Goal: Information Seeking & Learning: Learn about a topic

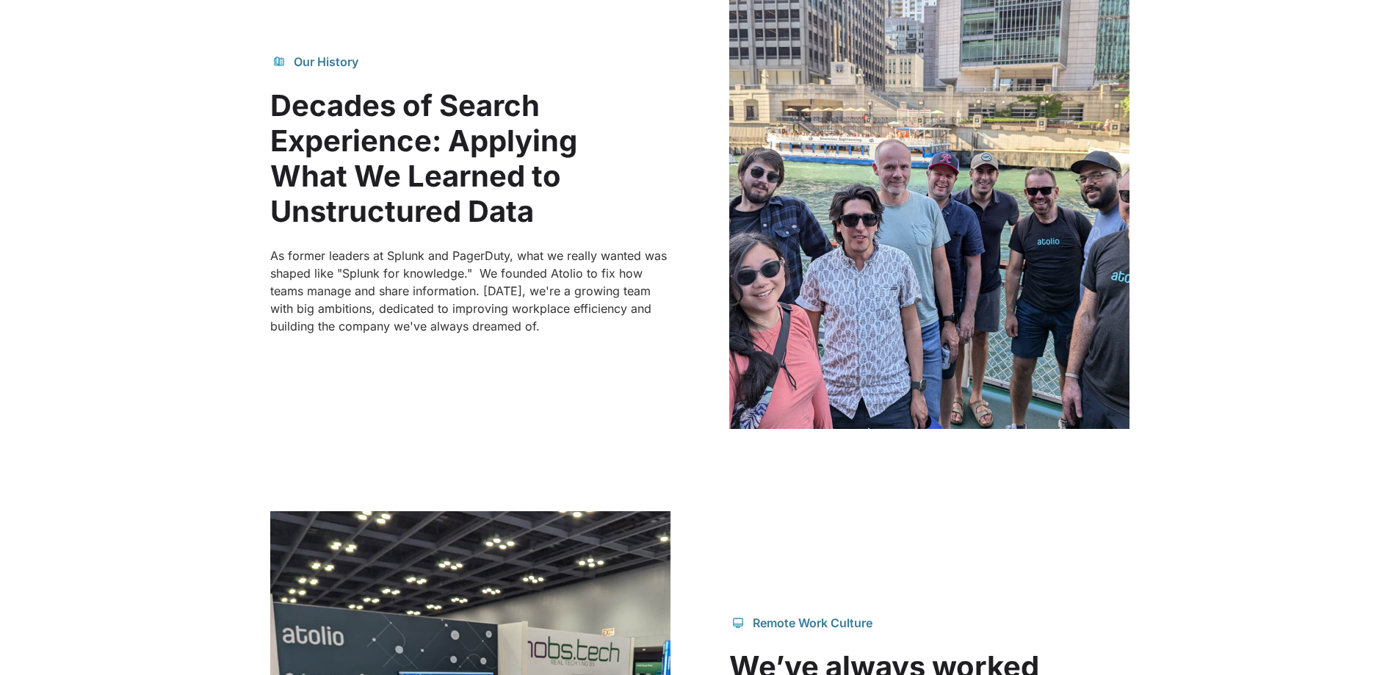
scroll to position [1028, 0]
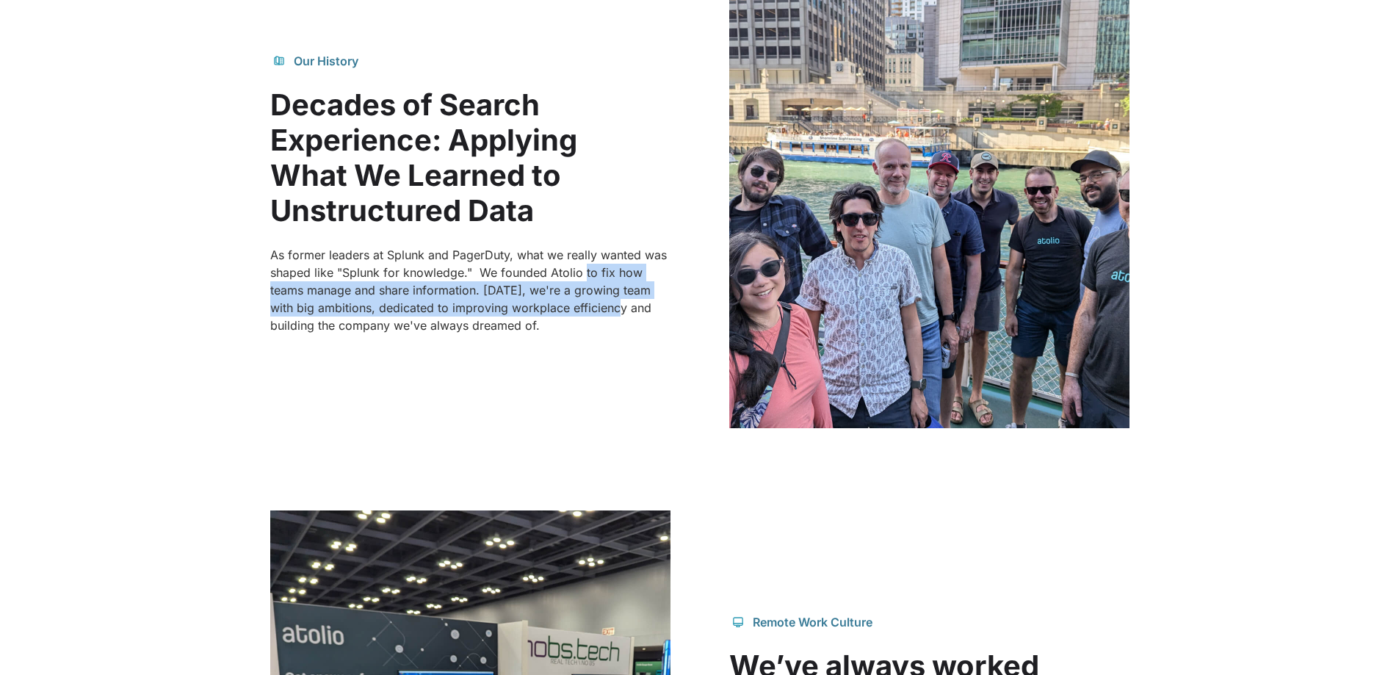
drag, startPoint x: 583, startPoint y: 274, endPoint x: 597, endPoint y: 300, distance: 28.9
click at [597, 300] on p "As former leaders at Splunk and PagerDuty, what we really wanted was shaped lik…" at bounding box center [470, 290] width 400 height 88
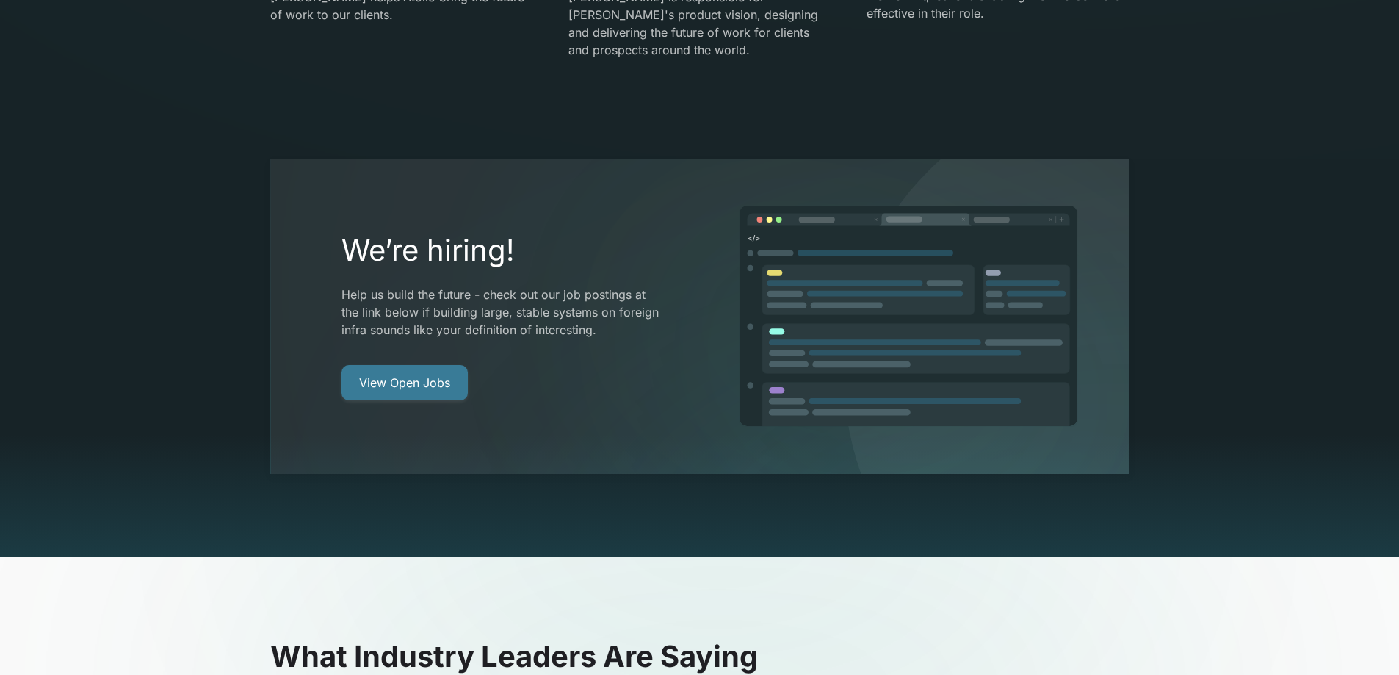
scroll to position [2791, 0]
click at [413, 366] on link "View Open Jobs" at bounding box center [405, 383] width 126 height 35
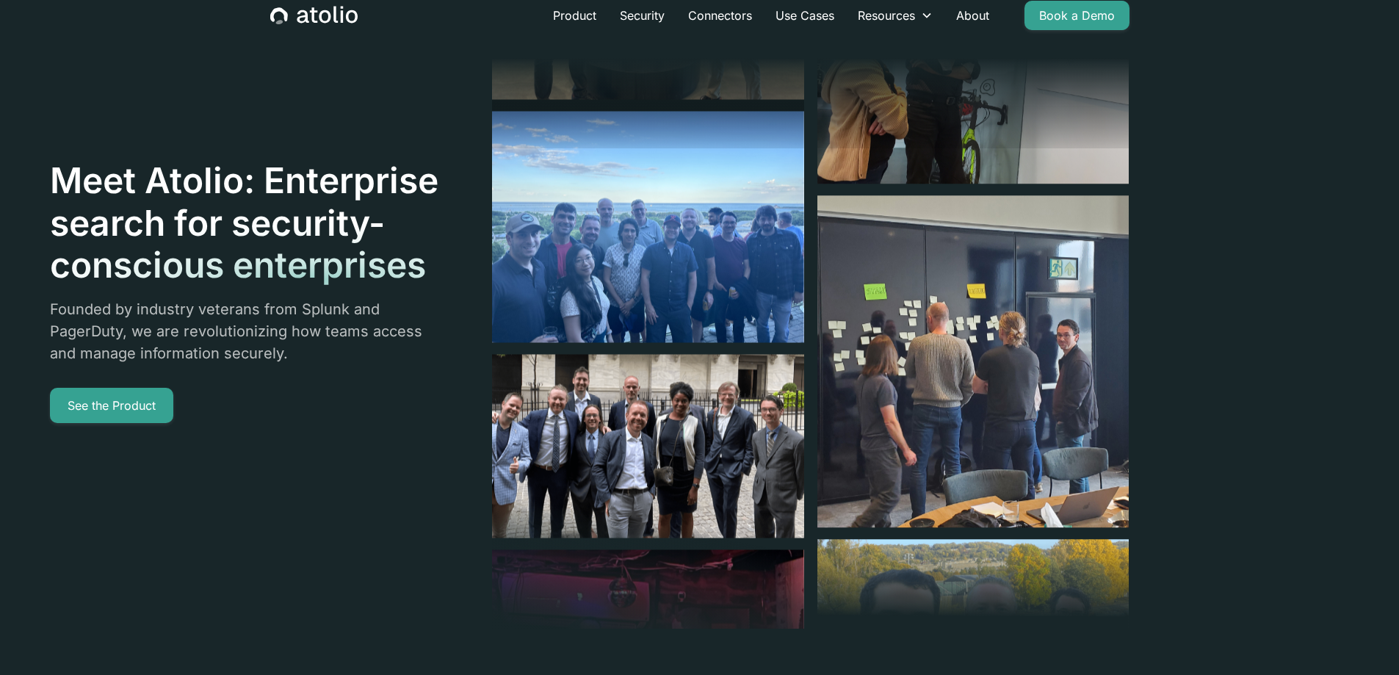
scroll to position [0, 0]
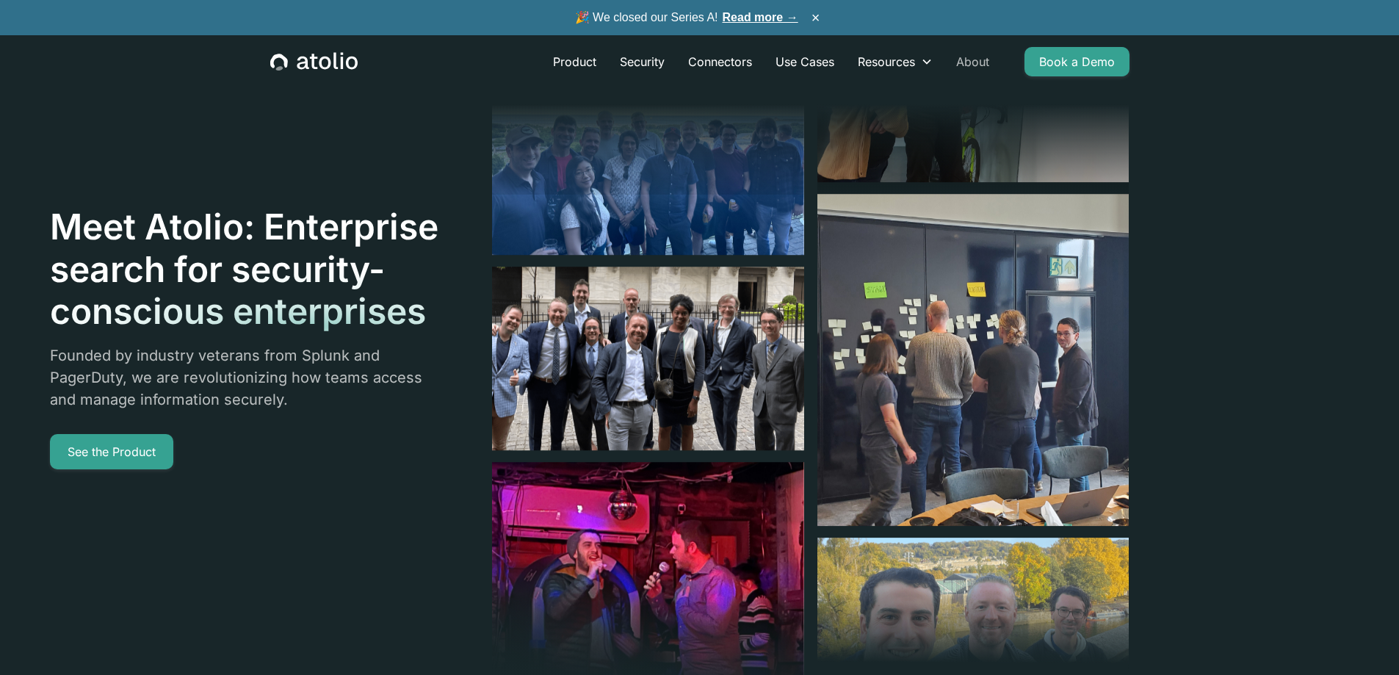
click at [963, 56] on link "About" at bounding box center [973, 61] width 57 height 29
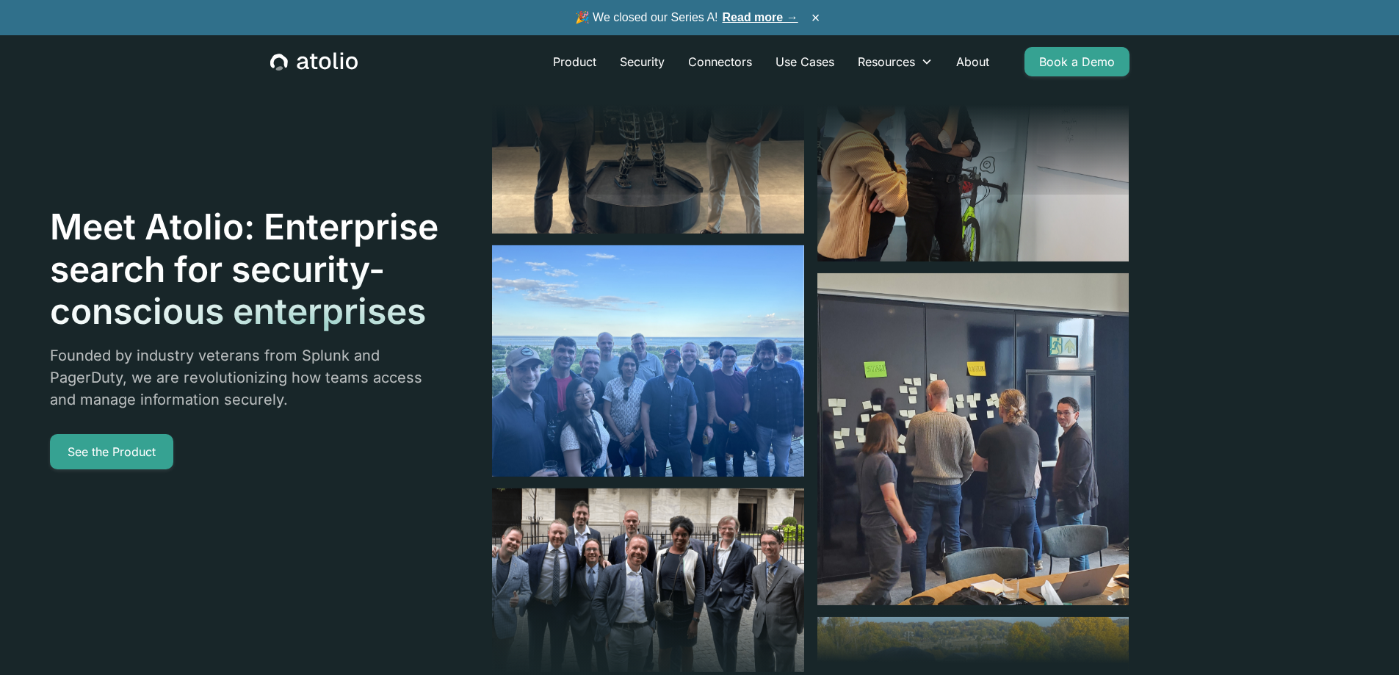
click at [300, 58] on icon "home" at bounding box center [303, 63] width 12 height 13
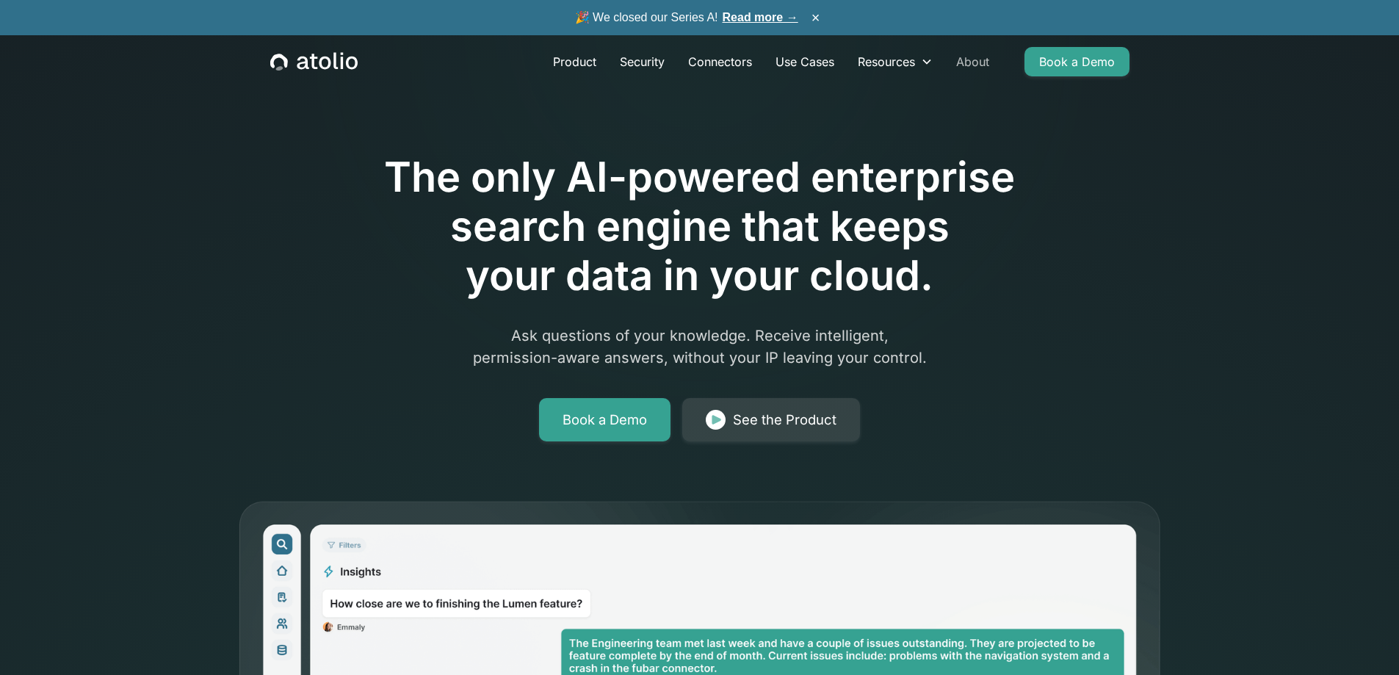
click at [982, 62] on link "About" at bounding box center [973, 61] width 57 height 29
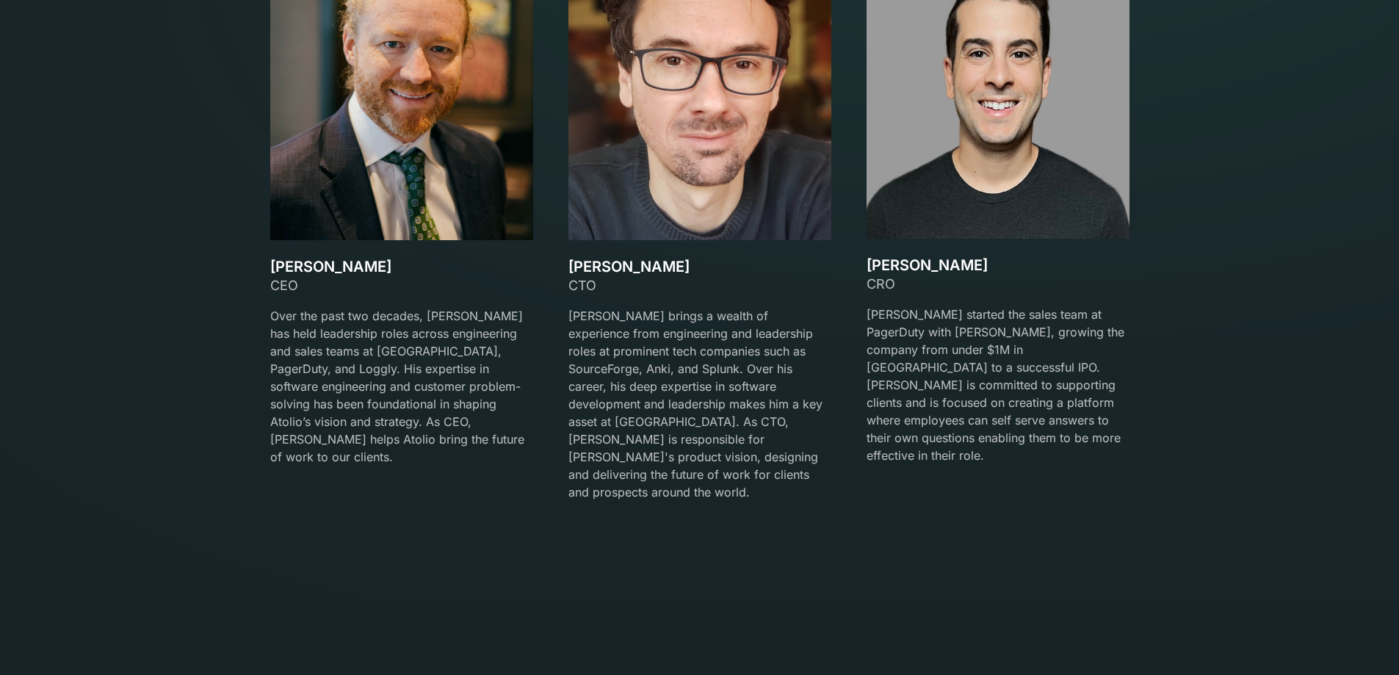
scroll to position [2350, 0]
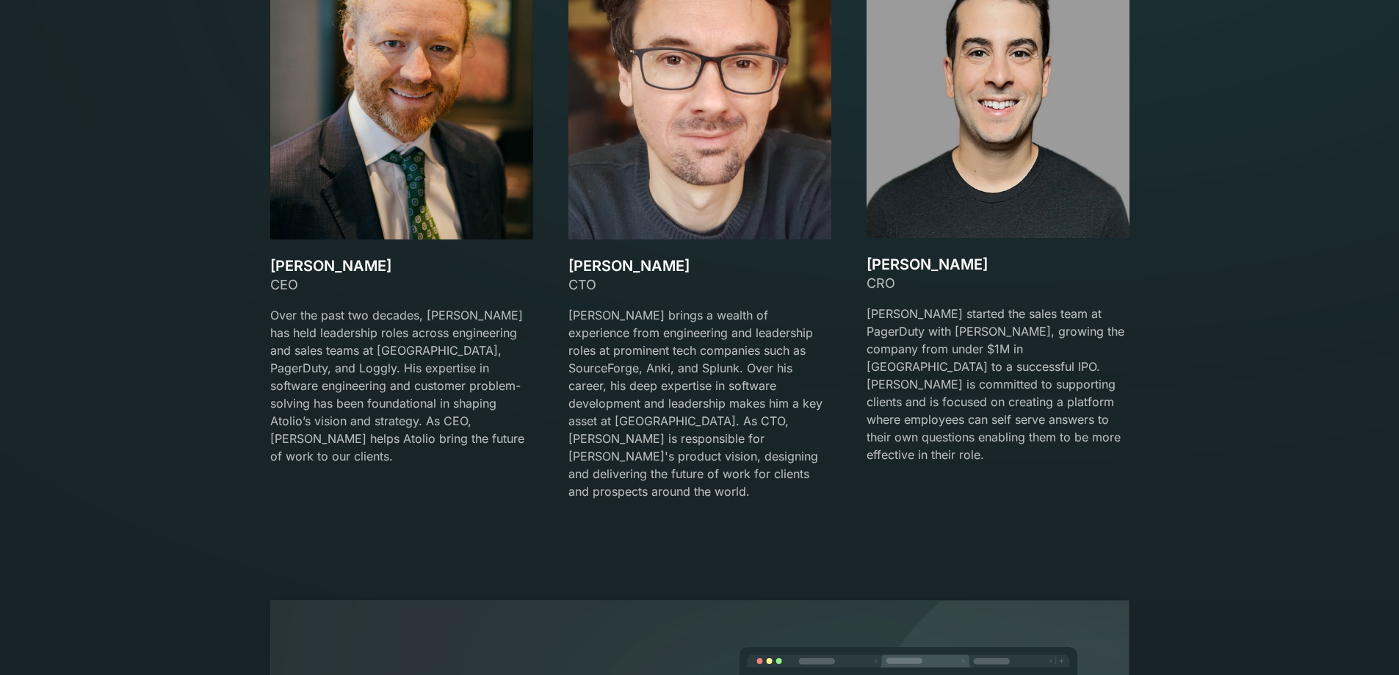
drag, startPoint x: 258, startPoint y: 263, endPoint x: 375, endPoint y: 271, distance: 117.1
click at [375, 271] on div "Our team Meet the Founders David Lanstein CEO Over the past two decades, David …" at bounding box center [700, 171] width 895 height 694
copy h3 "David Lanstein"
click at [567, 265] on div "David Lanstein CEO Over the past two decades, David has held leadership roles a…" at bounding box center [700, 232] width 860 height 571
drag, startPoint x: 570, startPoint y: 266, endPoint x: 660, endPoint y: 259, distance: 90.7
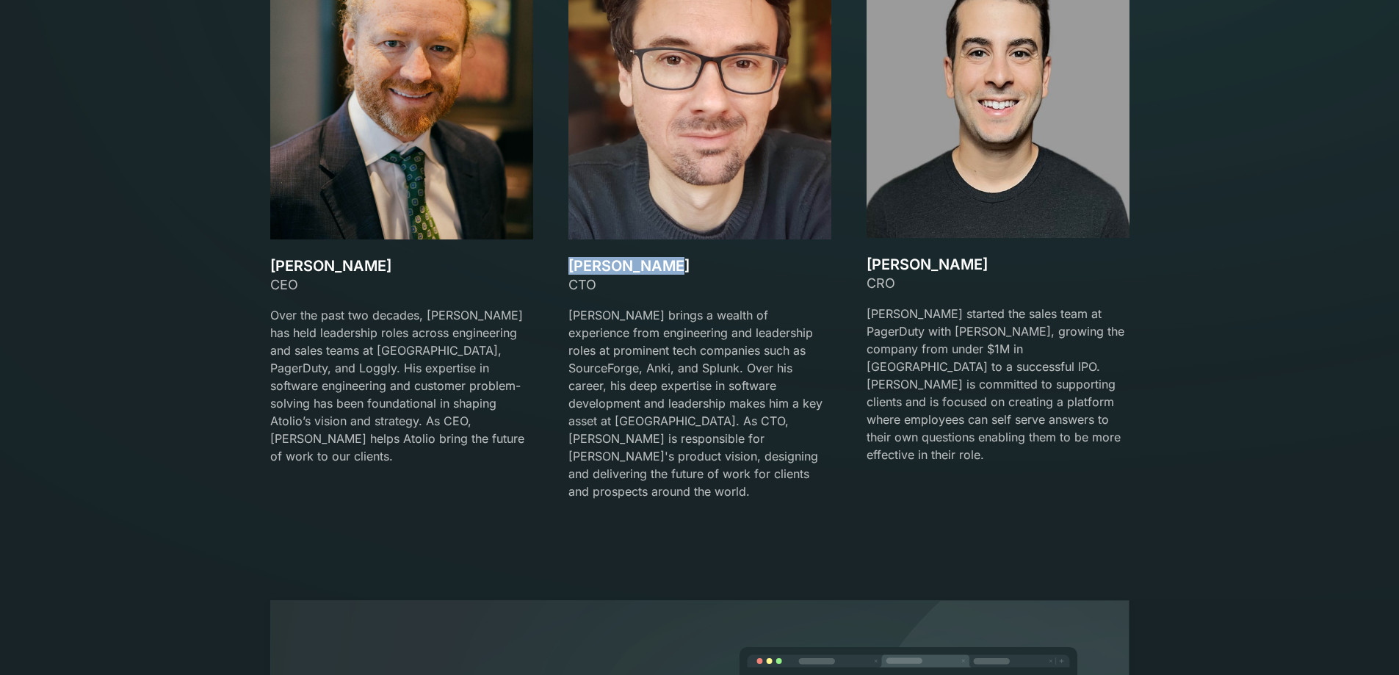
click at [660, 259] on h3 "Gareth Watts" at bounding box center [700, 266] width 263 height 18
copy h3 "Gareth Watts"
click at [609, 307] on p "Gareth brings a wealth of experience from engineering and leadership roles at p…" at bounding box center [700, 403] width 263 height 194
